Goal: Task Accomplishment & Management: Manage account settings

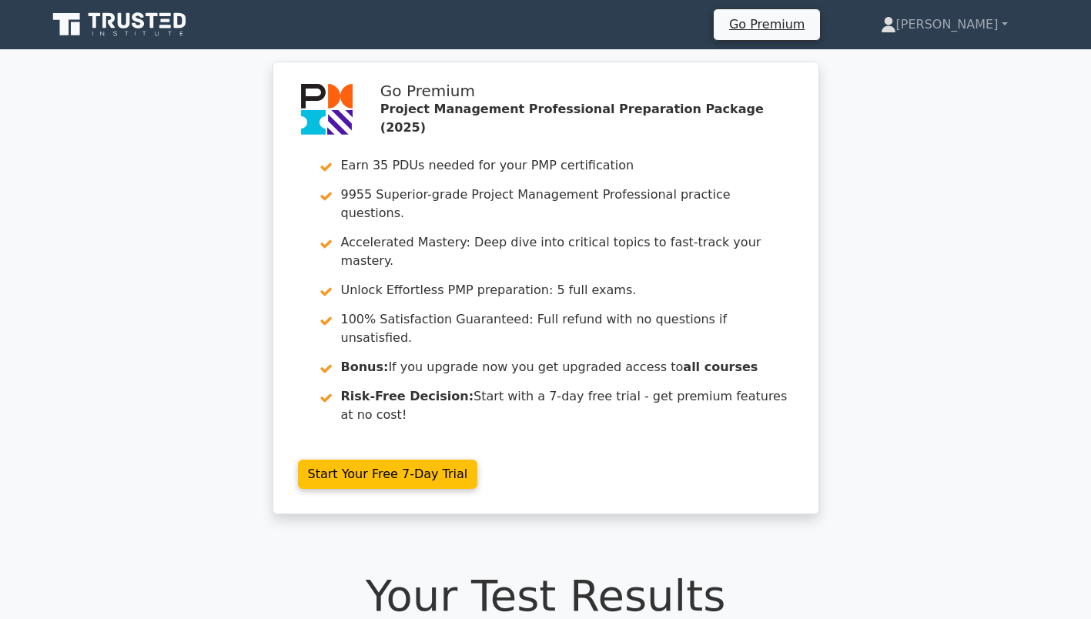
scroll to position [2387, 0]
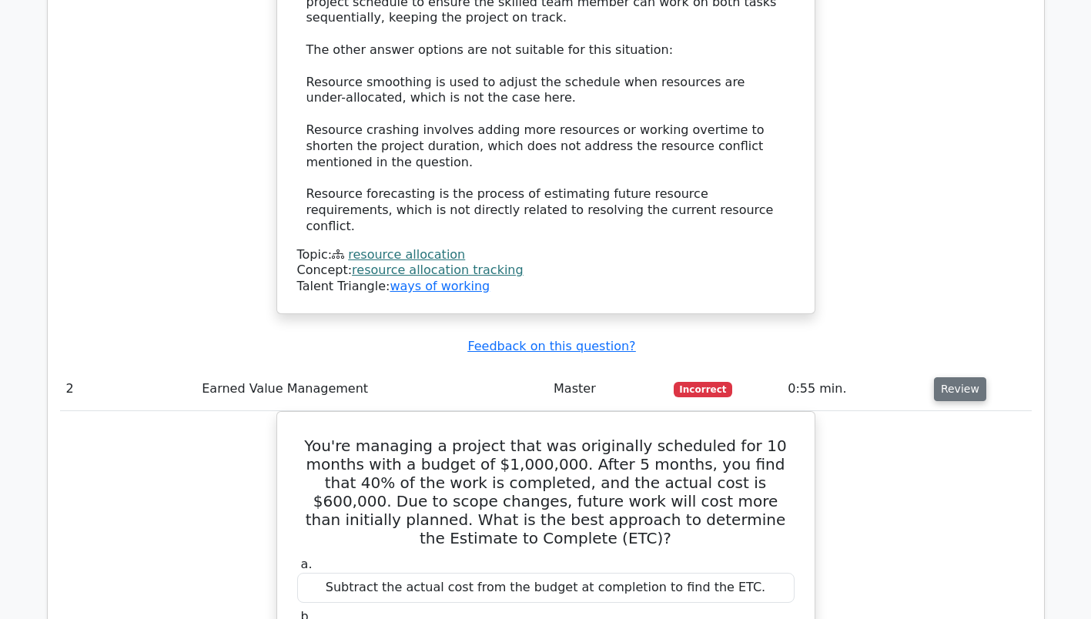
click at [956, 377] on button "Review" at bounding box center [960, 389] width 52 height 24
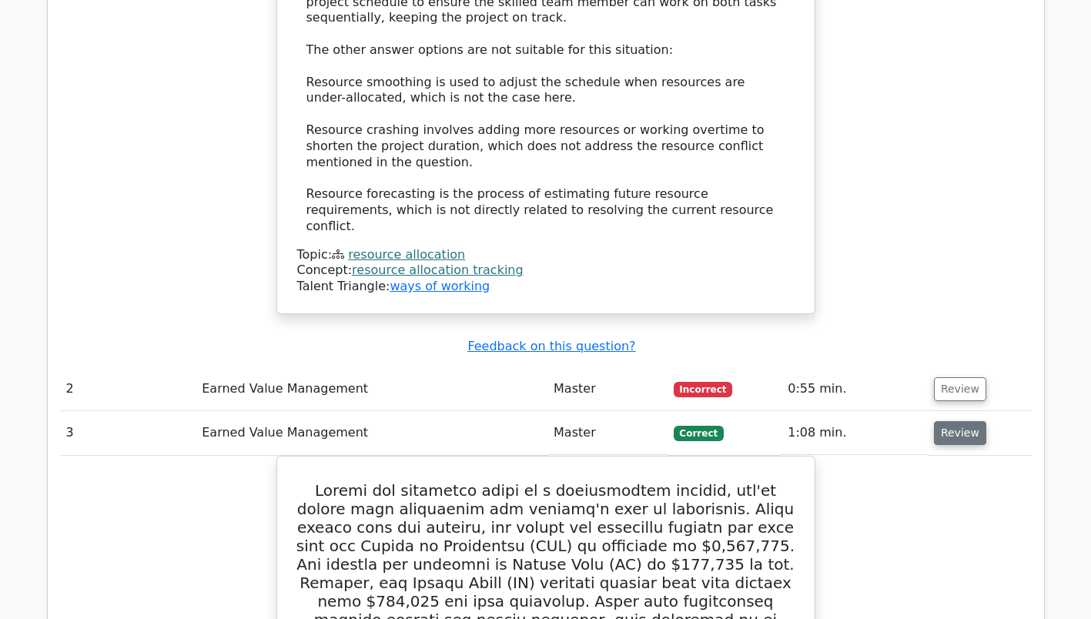
click at [951, 421] on button "Review" at bounding box center [960, 433] width 52 height 24
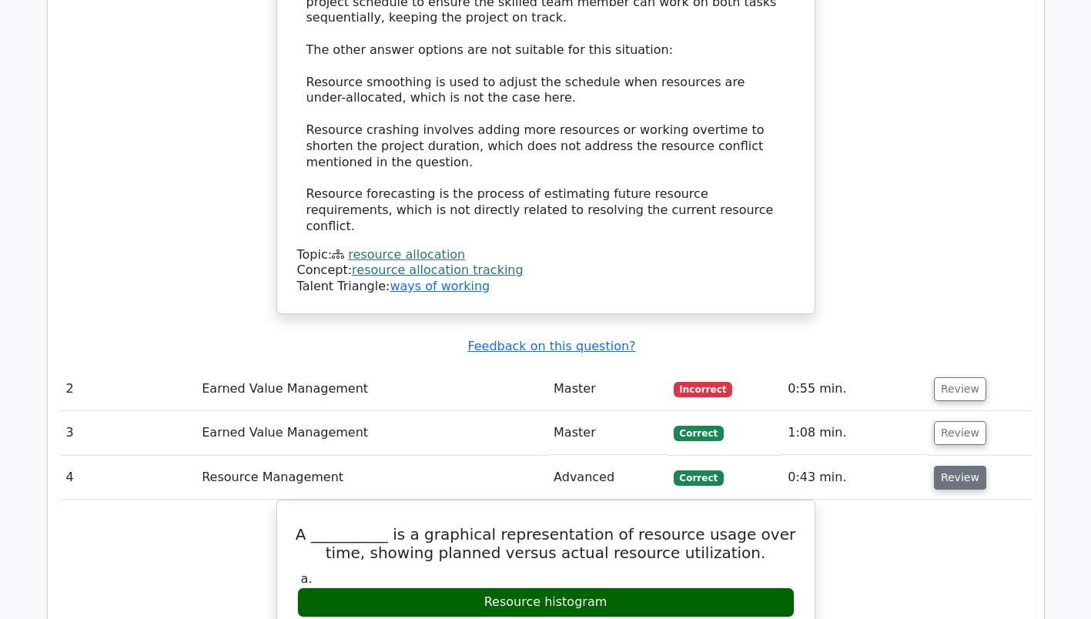
click at [950, 466] on button "Review" at bounding box center [960, 478] width 52 height 24
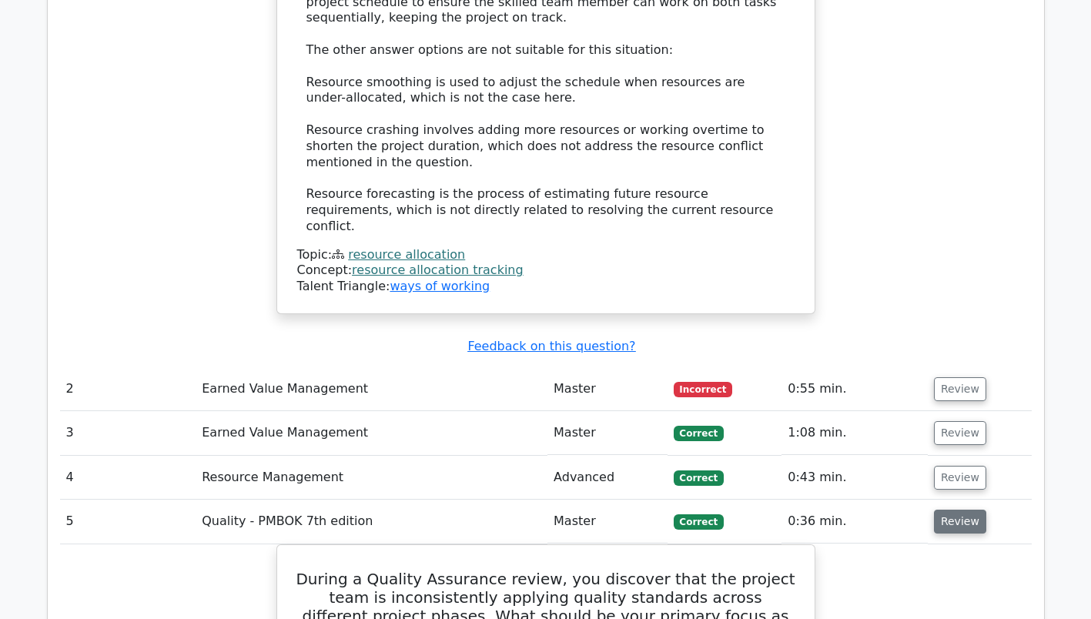
click at [960, 510] on button "Review" at bounding box center [960, 522] width 52 height 24
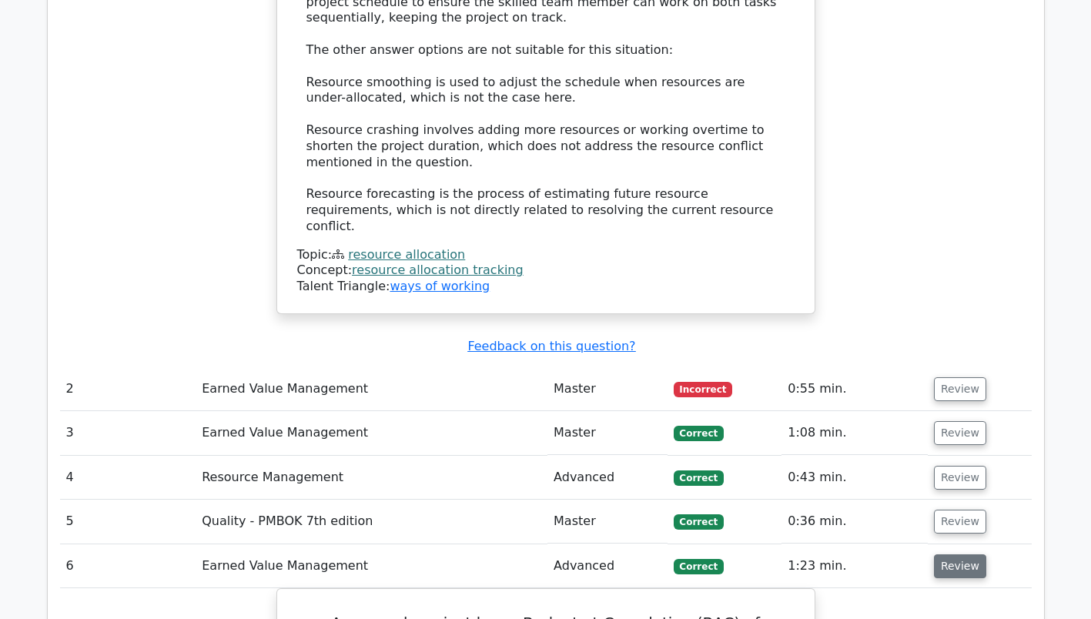
click at [953, 554] on button "Review" at bounding box center [960, 566] width 52 height 24
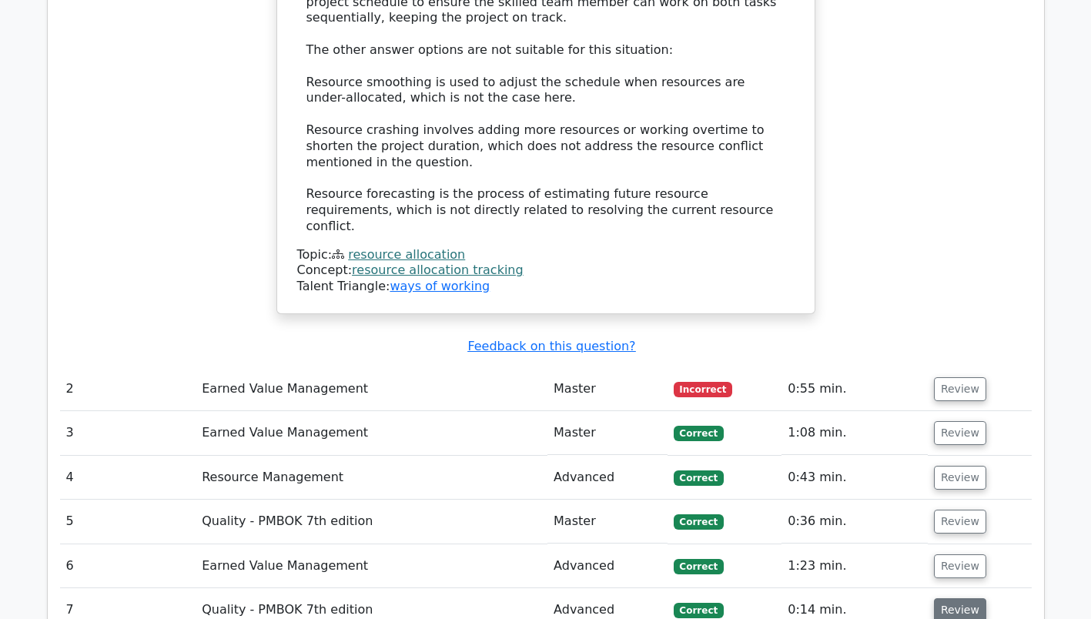
click at [956, 598] on button "Review" at bounding box center [960, 610] width 52 height 24
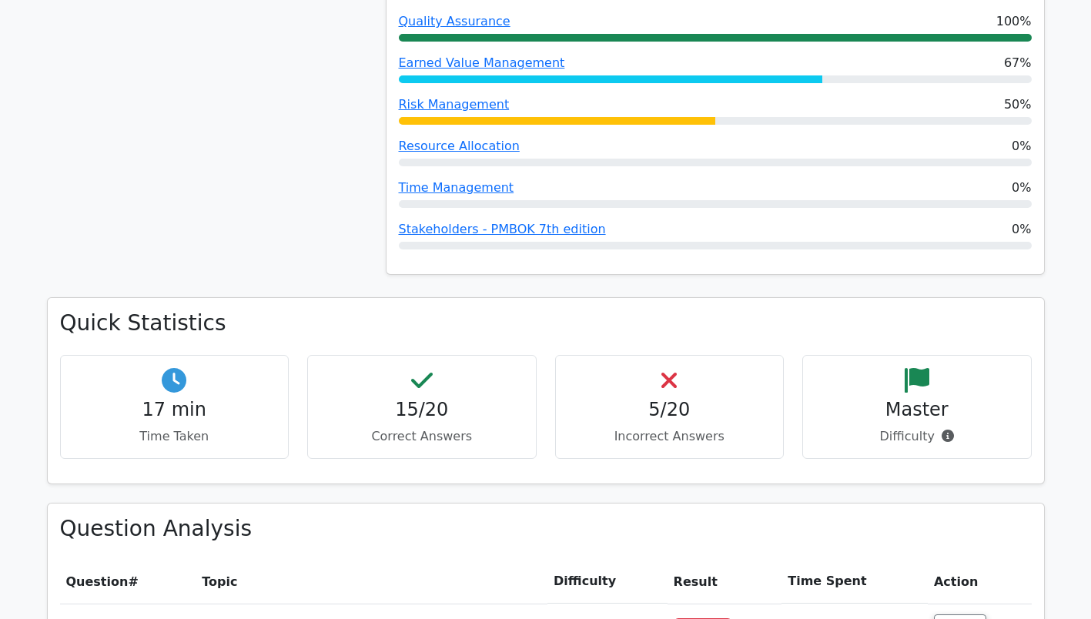
scroll to position [1232, 0]
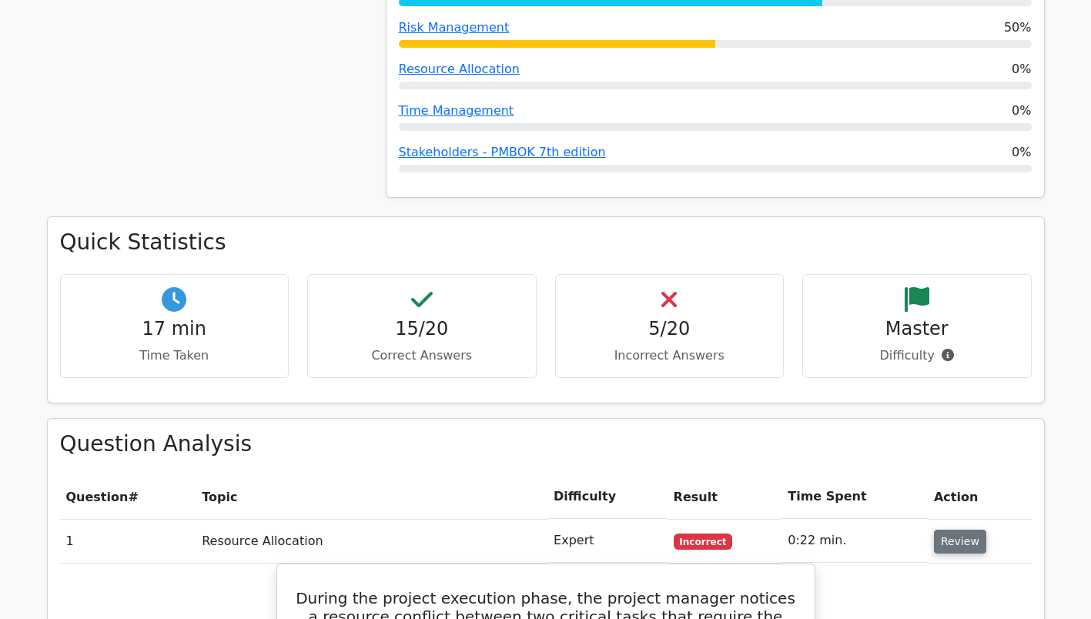
click at [963, 530] on button "Review" at bounding box center [960, 542] width 52 height 24
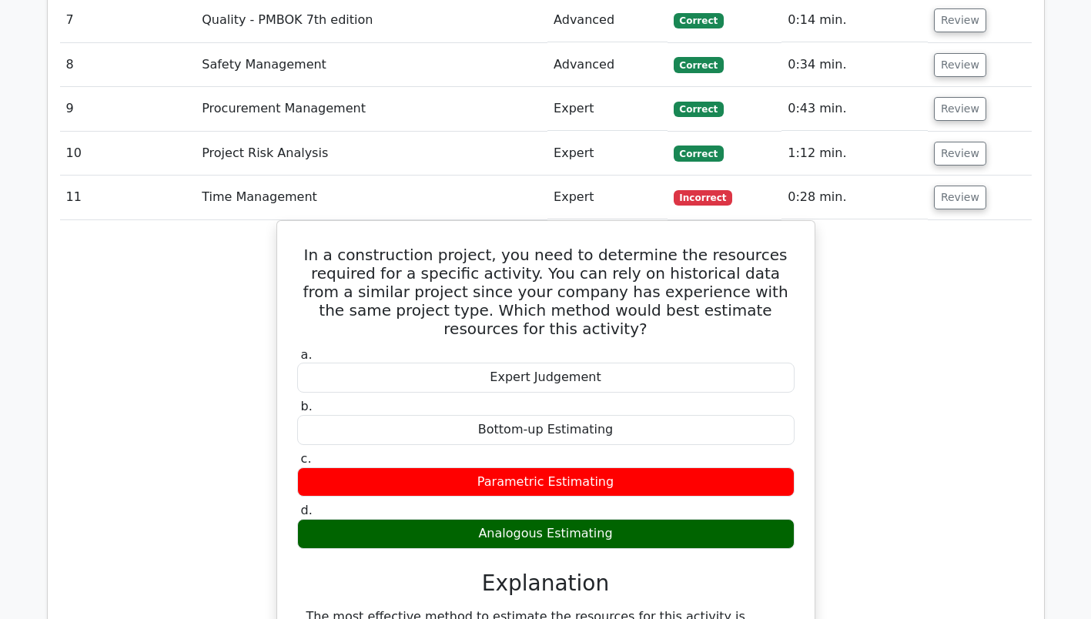
scroll to position [2079, 0]
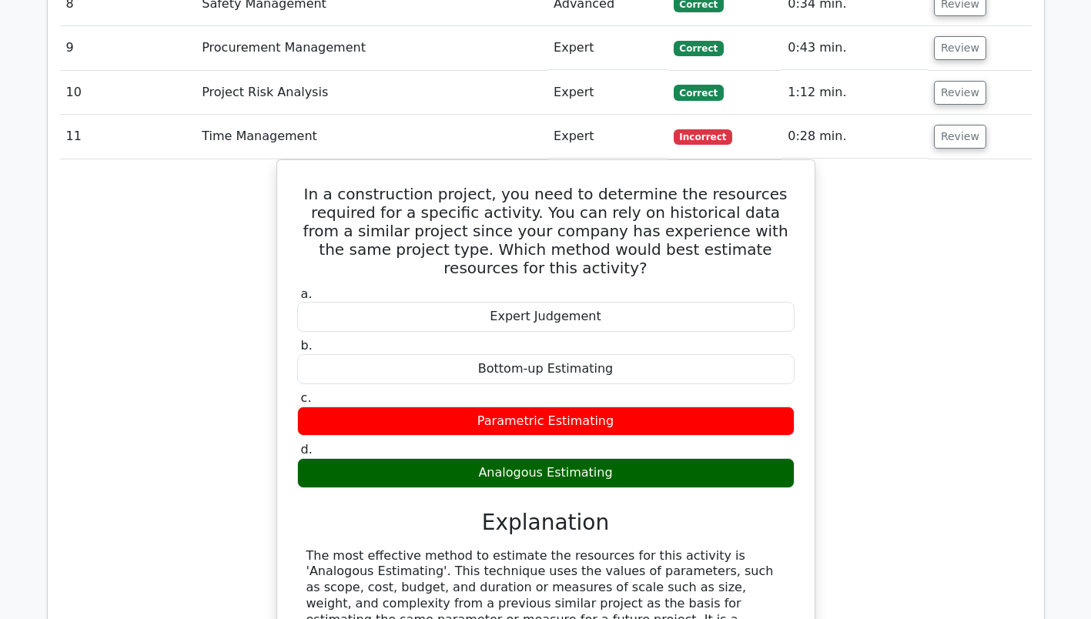
click at [976, 115] on td "Review" at bounding box center [980, 137] width 104 height 44
click at [976, 125] on button "Review" at bounding box center [960, 137] width 52 height 24
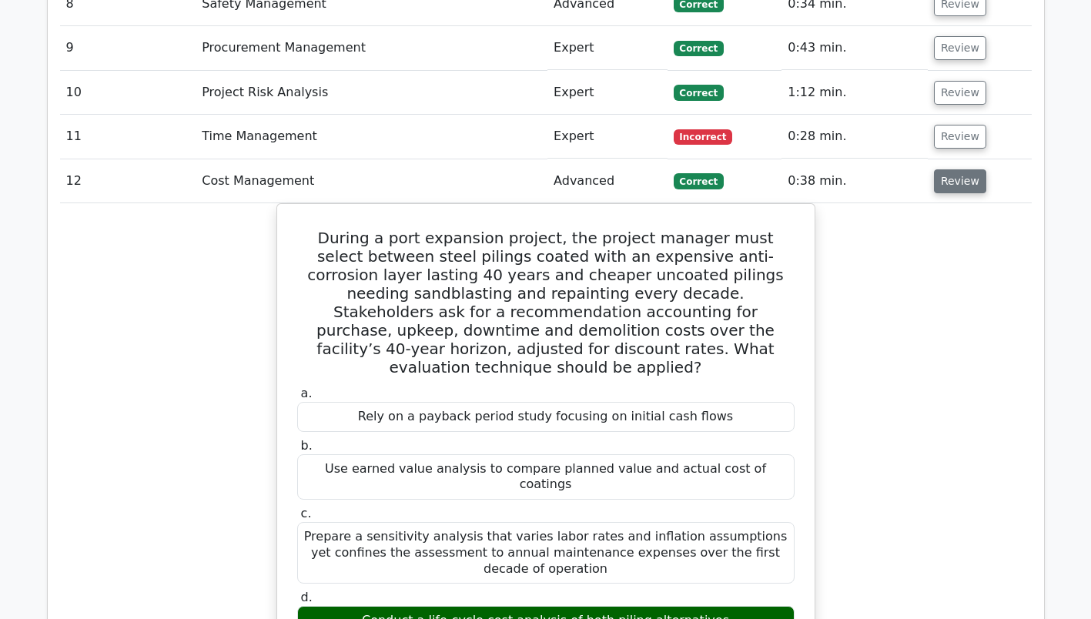
click at [962, 169] on button "Review" at bounding box center [960, 181] width 52 height 24
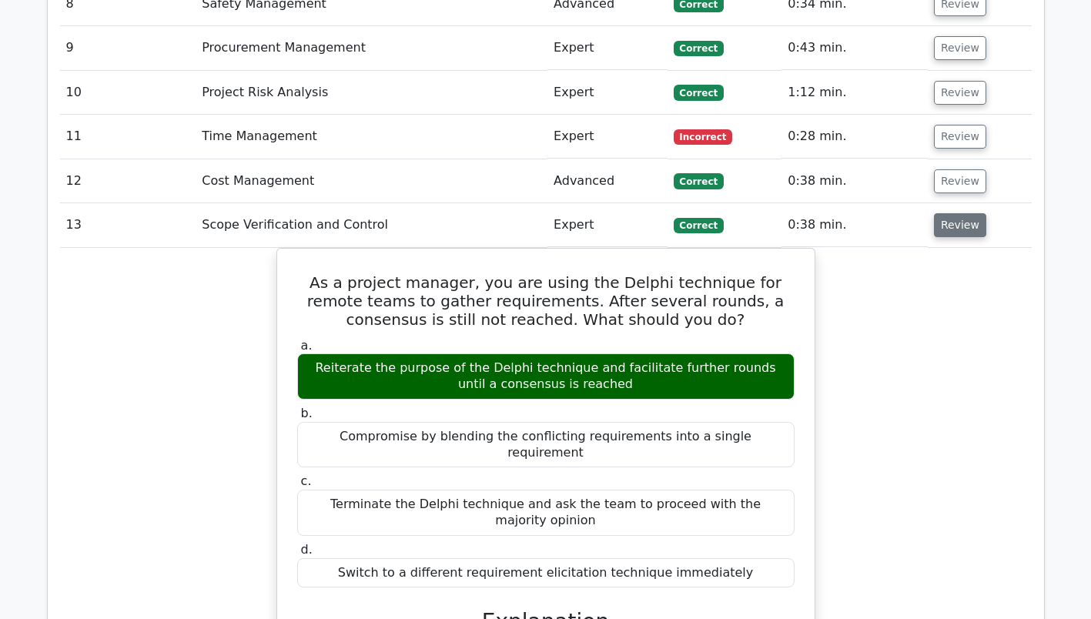
click at [946, 213] on button "Review" at bounding box center [960, 225] width 52 height 24
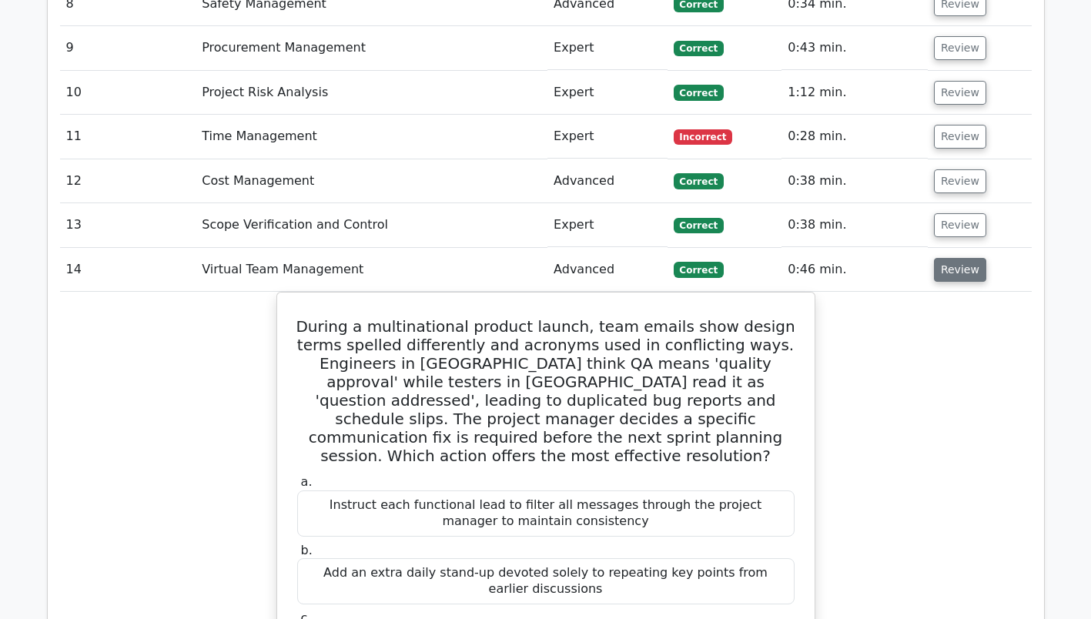
click at [961, 258] on button "Review" at bounding box center [960, 270] width 52 height 24
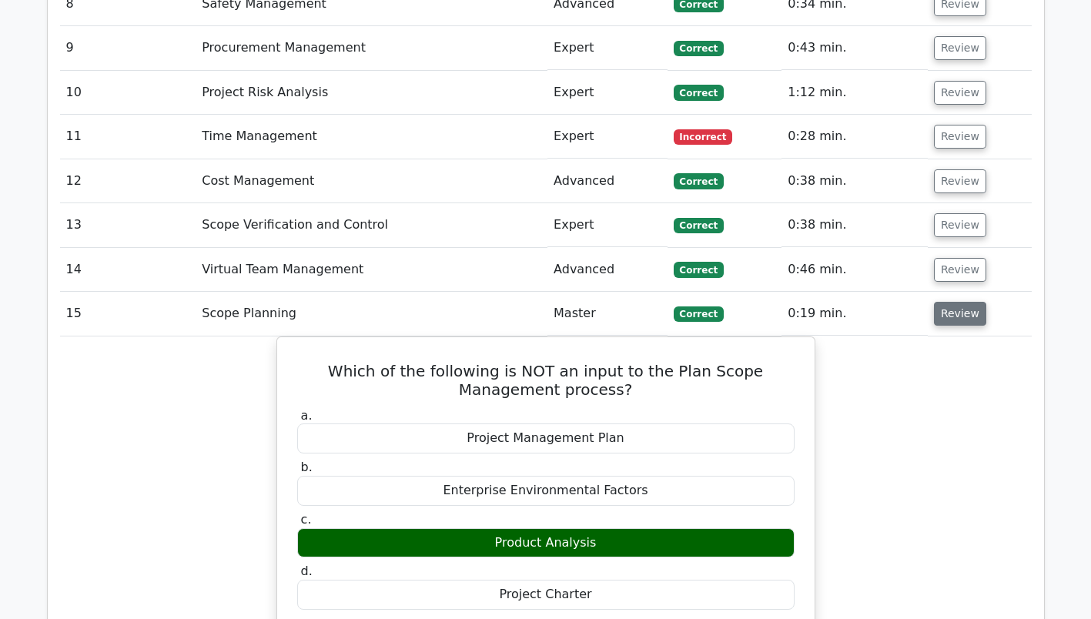
click at [965, 302] on button "Review" at bounding box center [960, 314] width 52 height 24
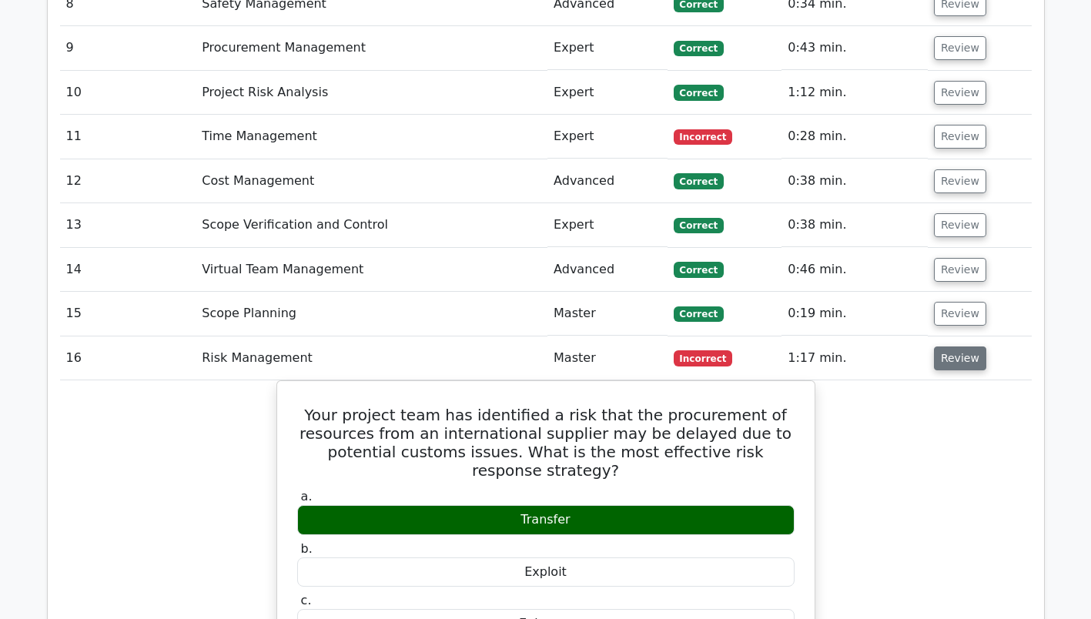
click at [962, 347] on button "Review" at bounding box center [960, 359] width 52 height 24
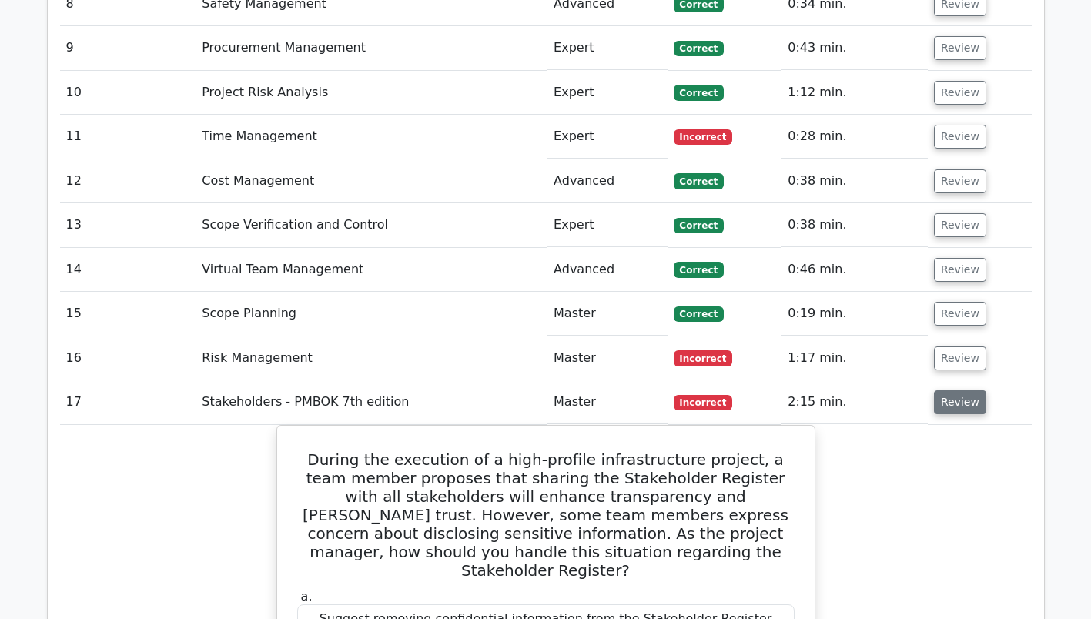
click at [950, 390] on button "Review" at bounding box center [960, 402] width 52 height 24
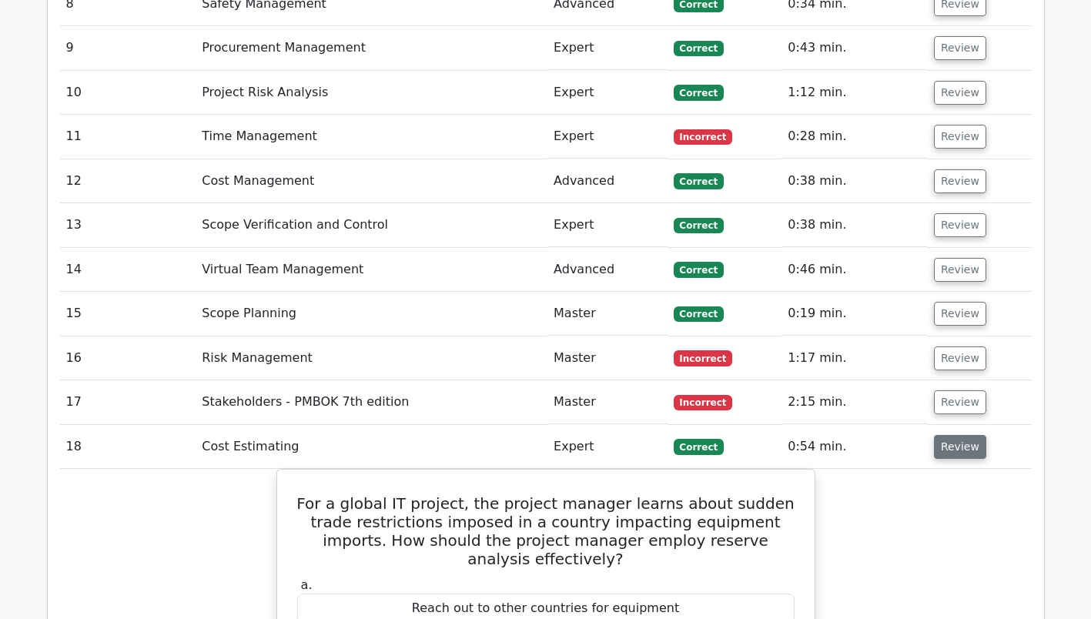
click at [957, 435] on button "Review" at bounding box center [960, 447] width 52 height 24
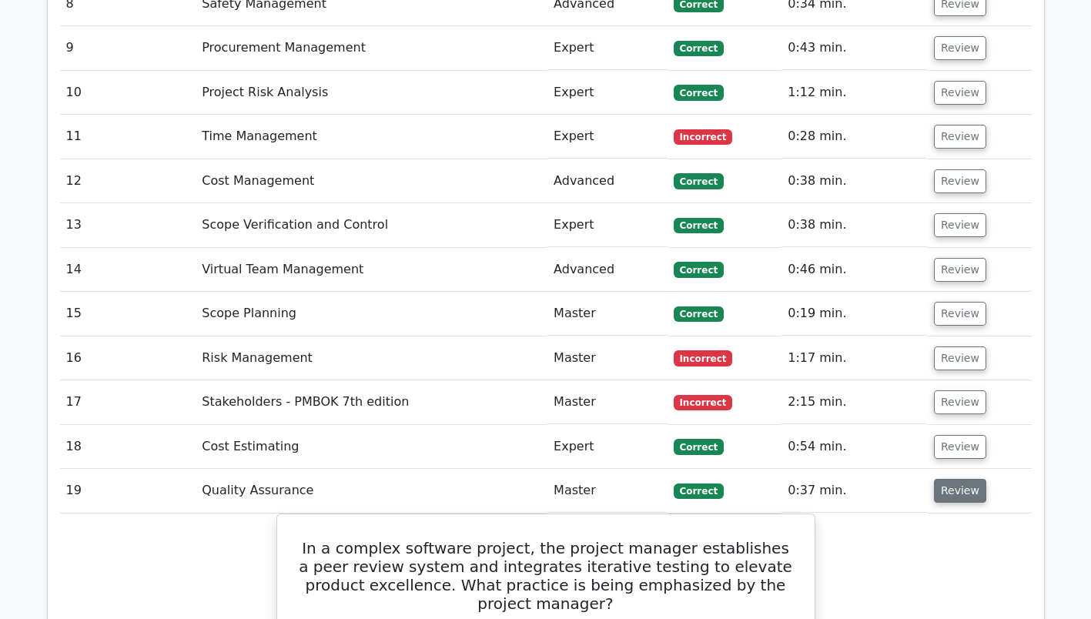
click at [959, 479] on button "Review" at bounding box center [960, 491] width 52 height 24
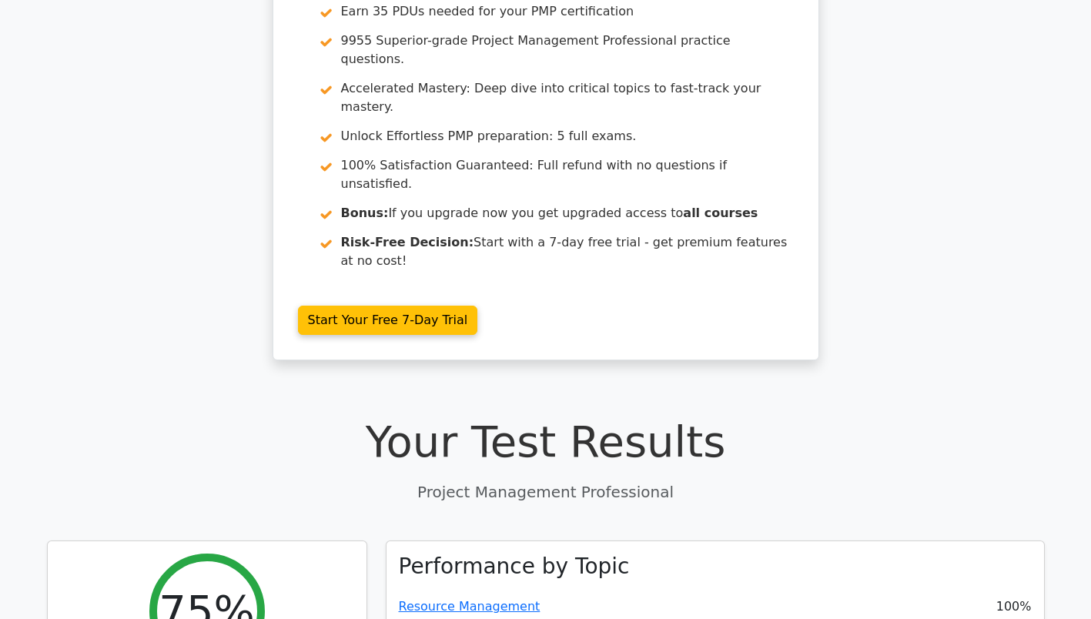
scroll to position [0, 0]
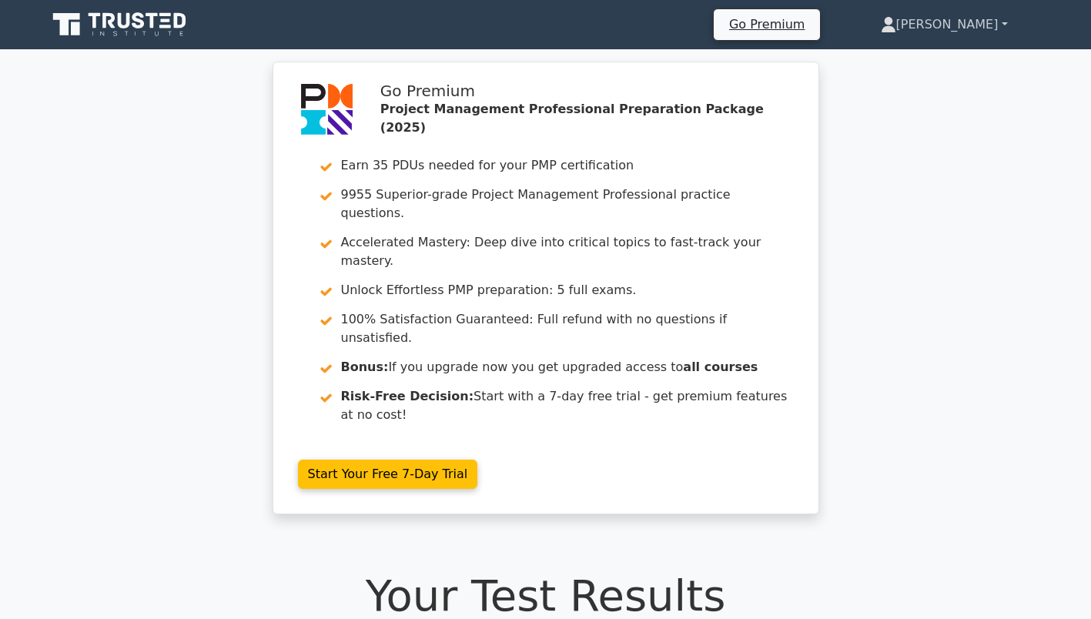
click at [980, 27] on link "[PERSON_NAME]" at bounding box center [944, 24] width 201 height 31
click at [964, 60] on link "Profile" at bounding box center [906, 61] width 122 height 25
